Goal: Transaction & Acquisition: Purchase product/service

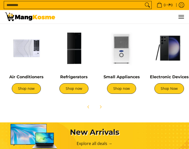
scroll to position [275, 0]
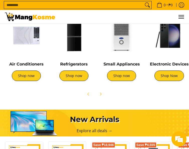
click at [162, 86] on div "Electronic Devices Shop Now" at bounding box center [169, 74] width 43 height 24
click at [173, 78] on link "Shop Now" at bounding box center [169, 75] width 30 height 11
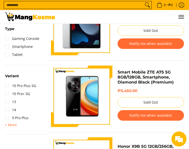
scroll to position [275, 0]
